Goal: Check status

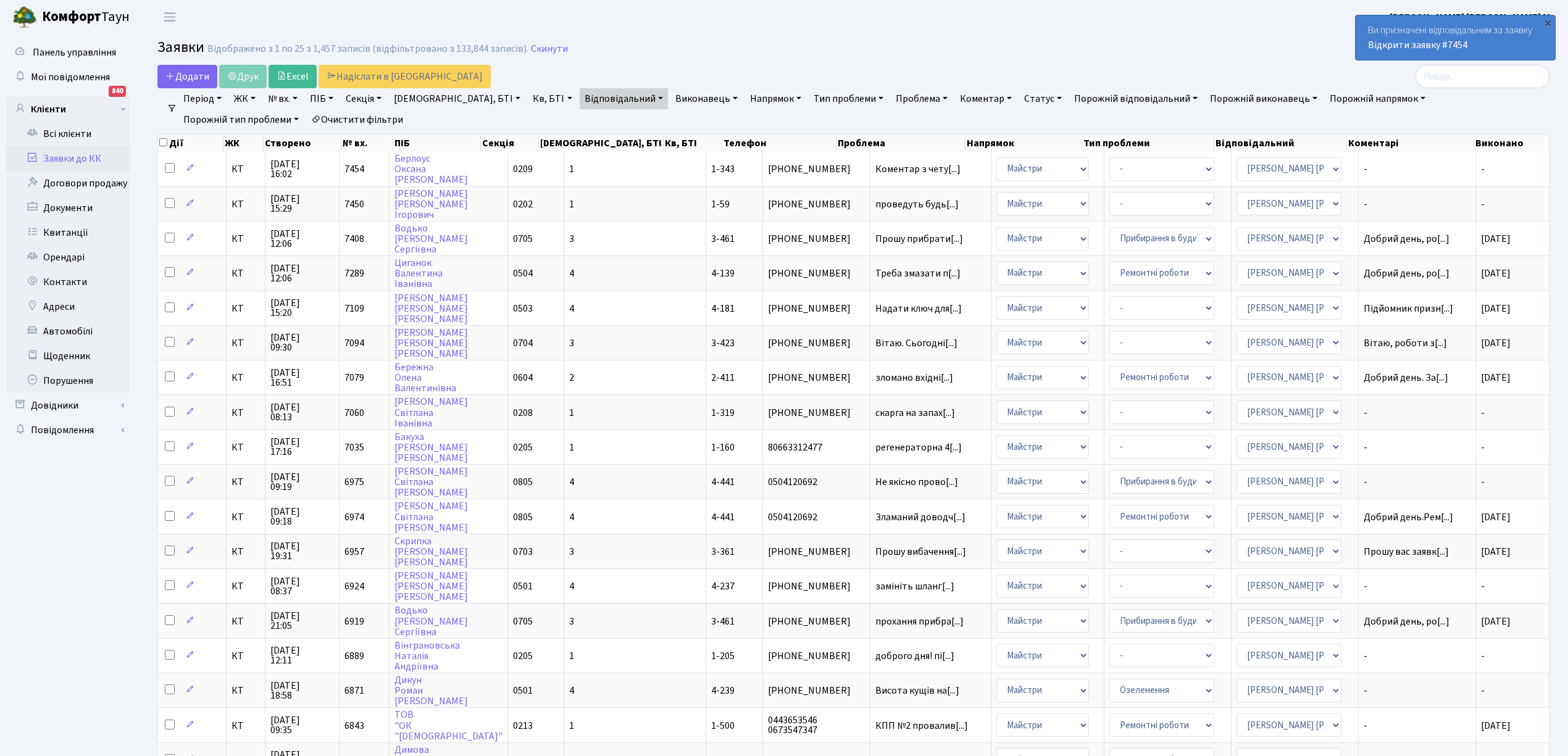
select select "25"
click at [903, 60] on h2 "Заявки Відображено з 1 по 25 з 1,457 записів (відфільтровано з 133,844 записів)…" at bounding box center [854, 50] width 1392 height 21
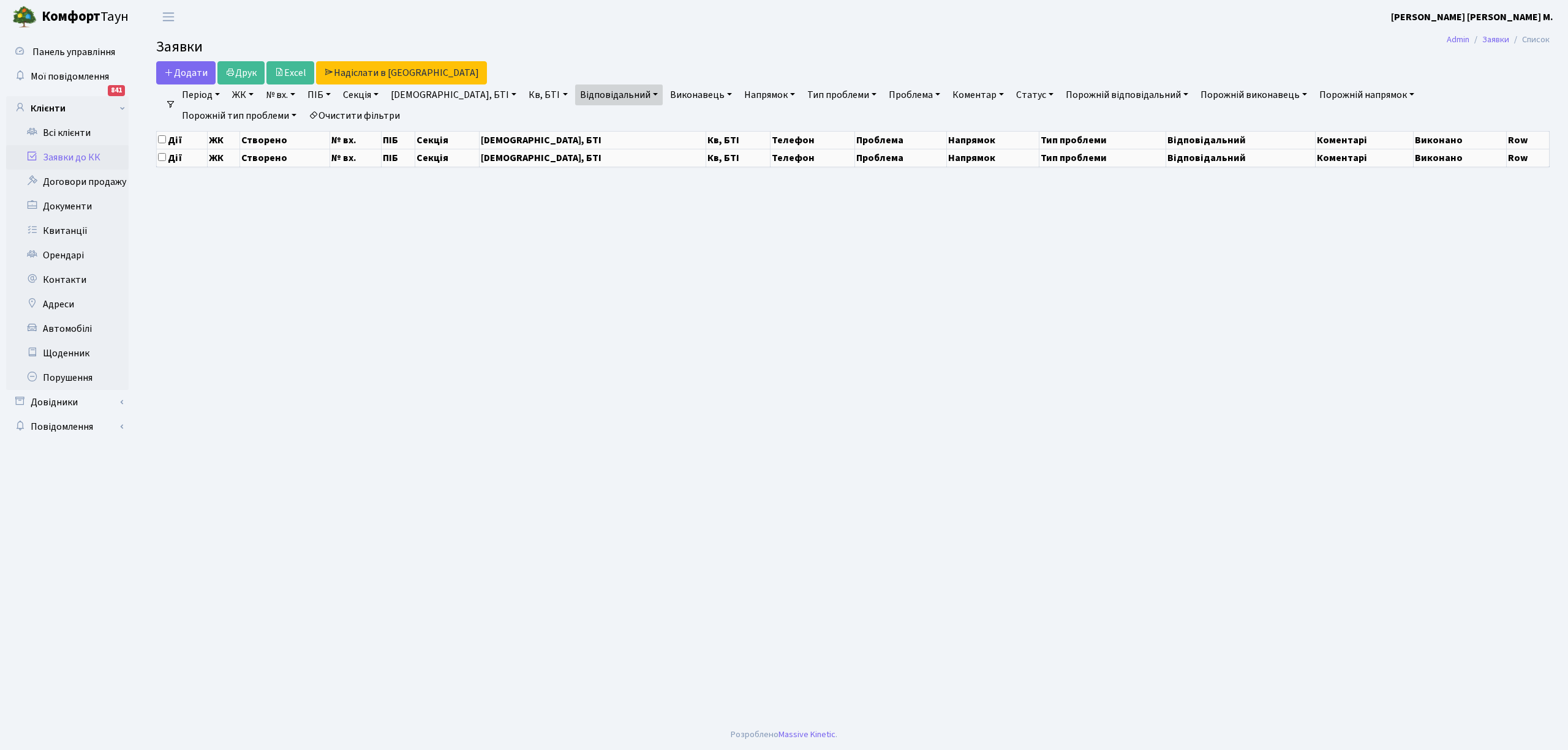
select select "25"
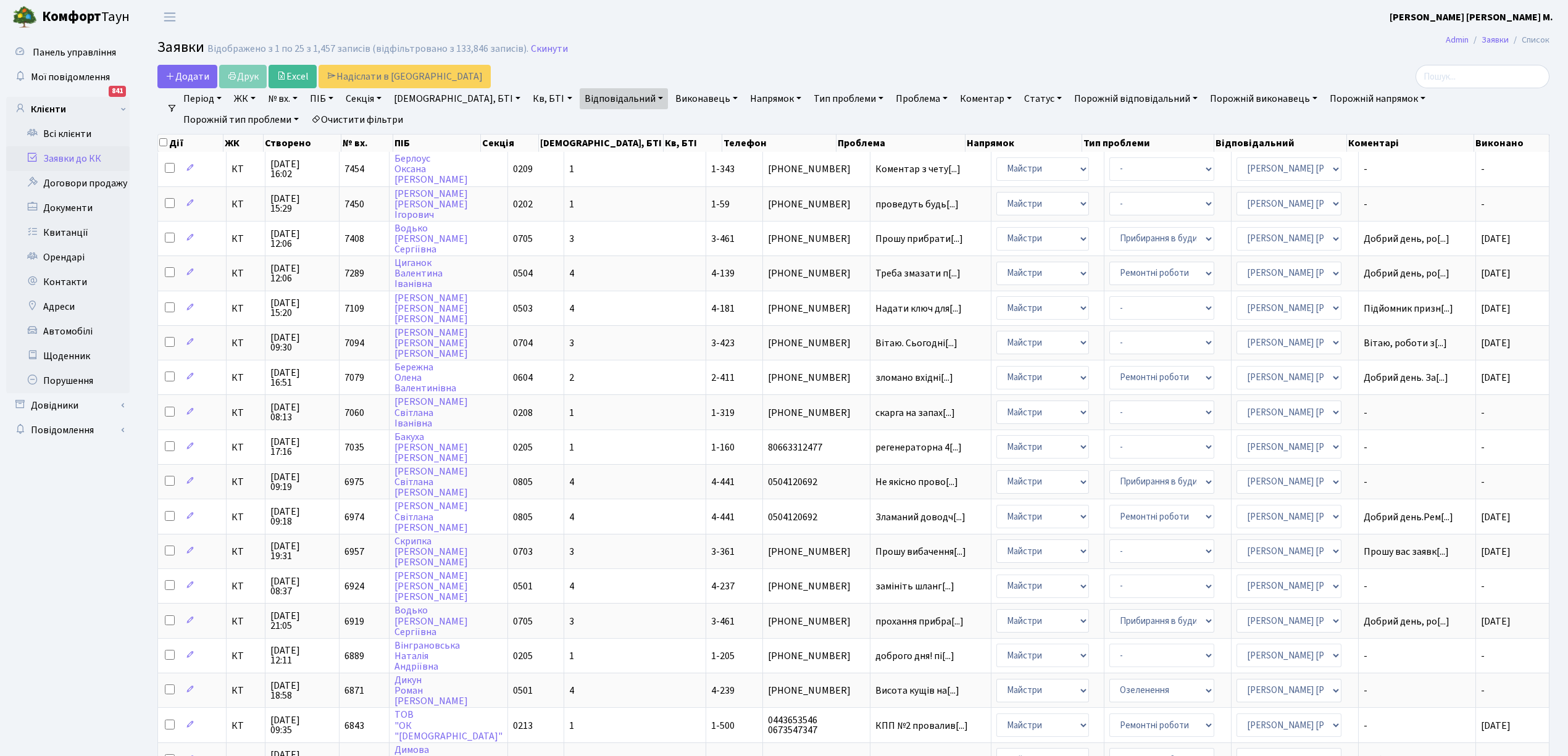
click at [711, 44] on h2 "Заявки Відображено з 1 по 25 з 1,457 записів (відфільтровано з 133,846 записів)…" at bounding box center [854, 50] width 1392 height 21
